Goal: Task Accomplishment & Management: Manage account settings

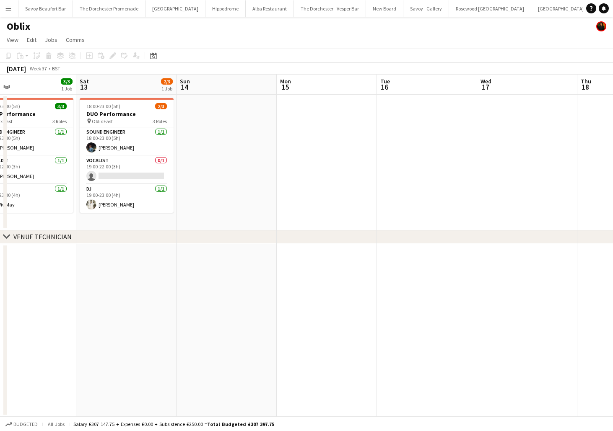
scroll to position [0, 256]
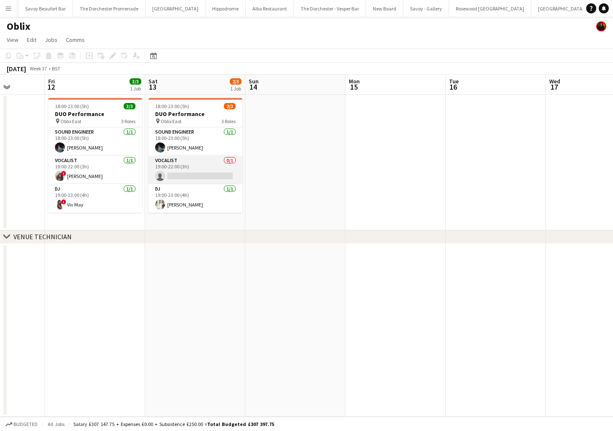
click at [168, 168] on app-card-role "Vocalist 0/1 19:00-22:00 (3h) single-neutral-actions" at bounding box center [195, 170] width 94 height 28
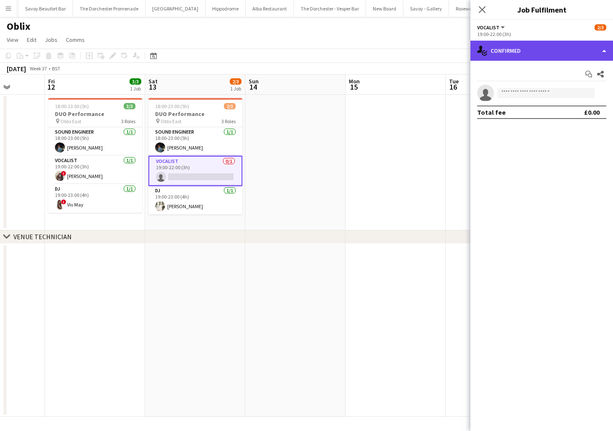
click at [559, 52] on div "single-neutral-actions-check-2 Confirmed" at bounding box center [541, 51] width 142 height 20
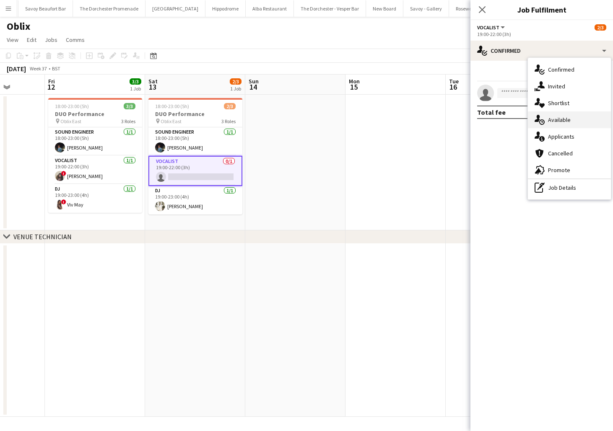
click at [555, 116] on div "single-neutral-actions-upload Available" at bounding box center [569, 119] width 83 height 17
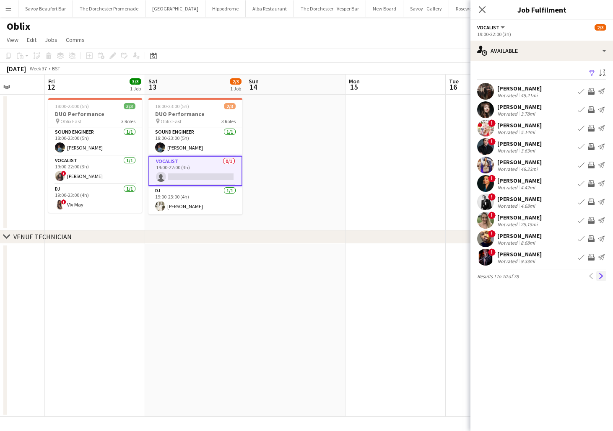
click at [600, 278] on app-icon "Next" at bounding box center [601, 276] width 6 height 6
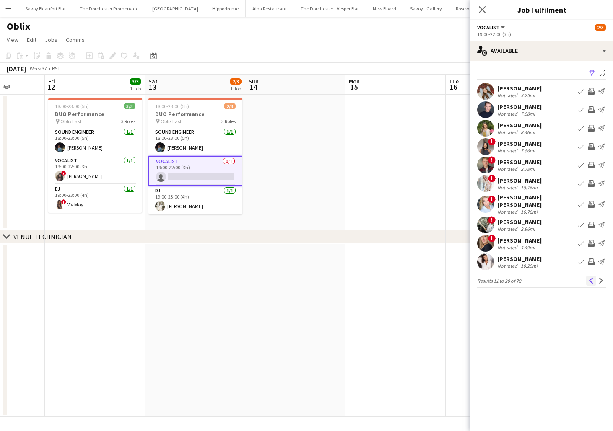
click at [588, 278] on app-icon "Previous" at bounding box center [591, 281] width 6 height 6
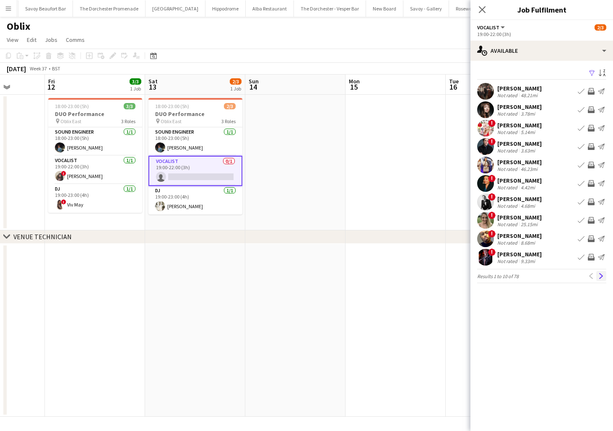
click at [602, 278] on app-icon "Next" at bounding box center [601, 276] width 6 height 6
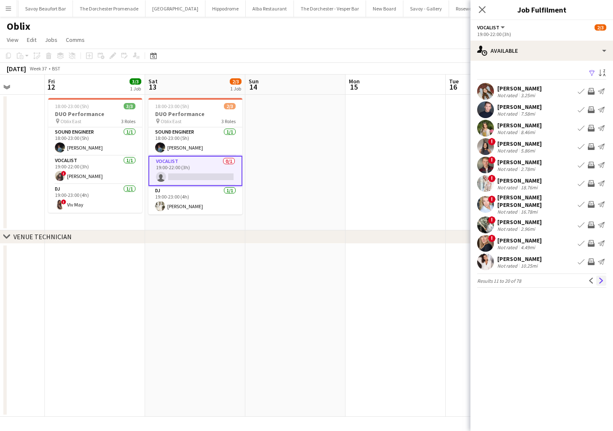
click at [602, 278] on app-icon "Next" at bounding box center [601, 281] width 6 height 6
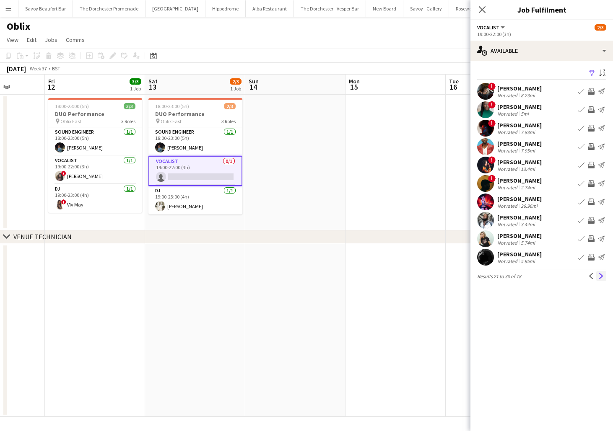
click at [602, 277] on app-icon "Next" at bounding box center [601, 276] width 6 height 6
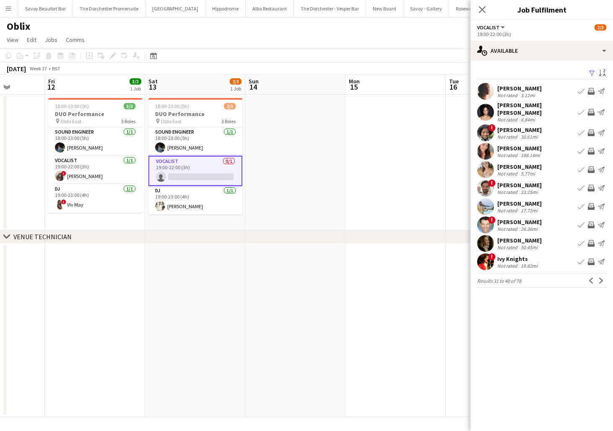
click at [602, 278] on app-icon "Next" at bounding box center [601, 281] width 6 height 6
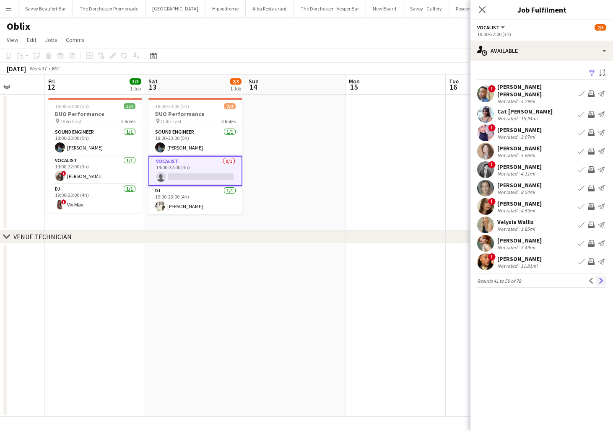
click at [602, 278] on app-icon "Next" at bounding box center [601, 281] width 6 height 6
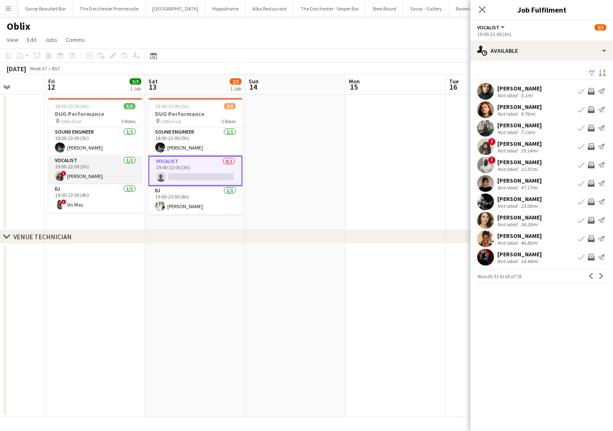
click at [119, 168] on app-card-role "Vocalist [DATE] 19:00-22:00 (3h) ! [PERSON_NAME]" at bounding box center [95, 170] width 94 height 28
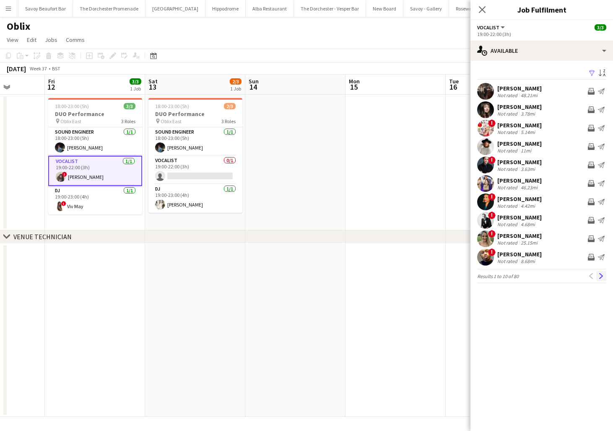
click at [604, 274] on button "Next" at bounding box center [601, 276] width 10 height 10
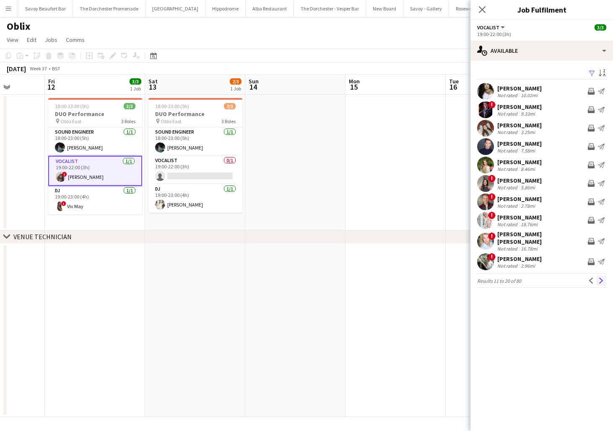
click at [603, 278] on app-icon "Next" at bounding box center [601, 281] width 6 height 6
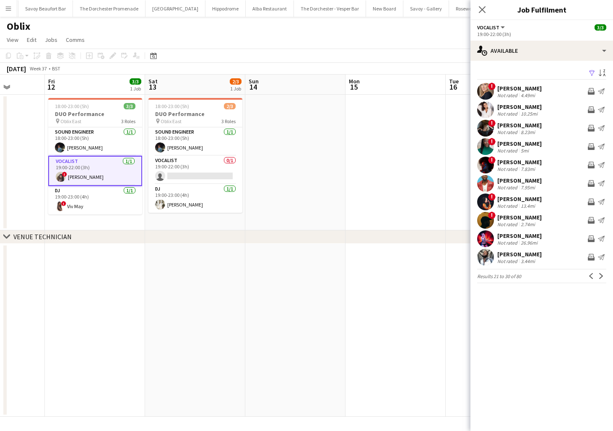
click at [332, 111] on app-date-cell at bounding box center [295, 163] width 100 height 136
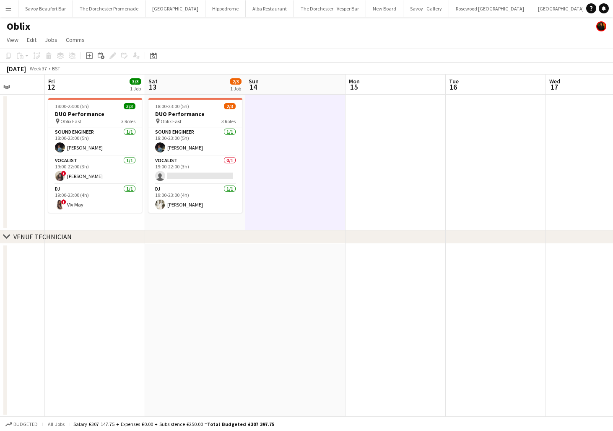
click at [591, 11] on button "[GEOGRAPHIC_DATA]" at bounding box center [621, 8] width 60 height 16
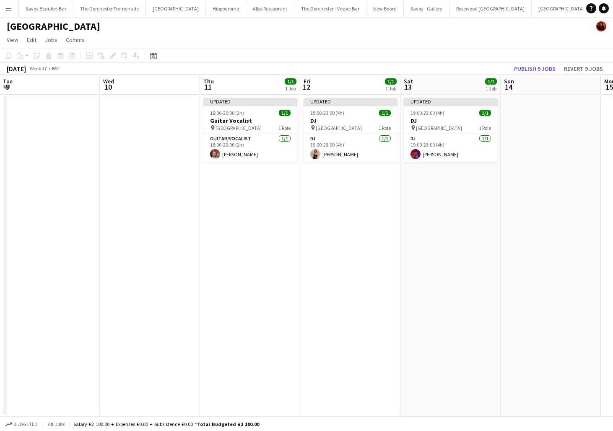
scroll to position [0, 200]
